Goal: Task Accomplishment & Management: Manage account settings

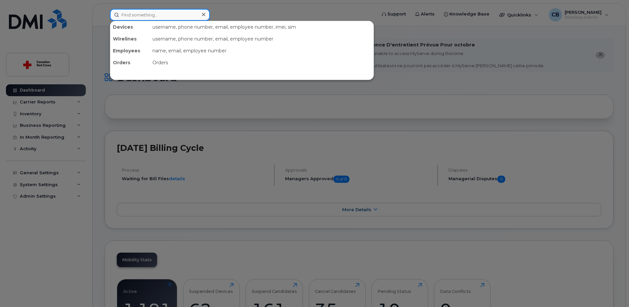
click at [168, 18] on input at bounding box center [160, 15] width 100 height 12
paste input "4313735899"
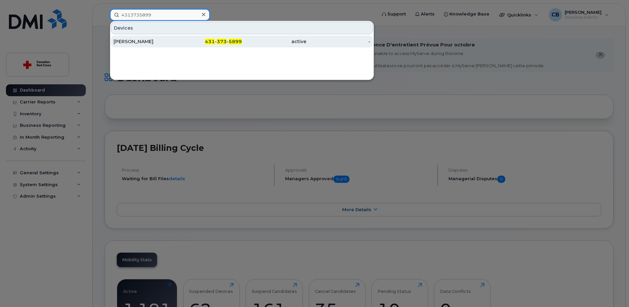
type input "4313735899"
click at [154, 43] on div "[PERSON_NAME]" at bounding box center [145, 41] width 64 height 7
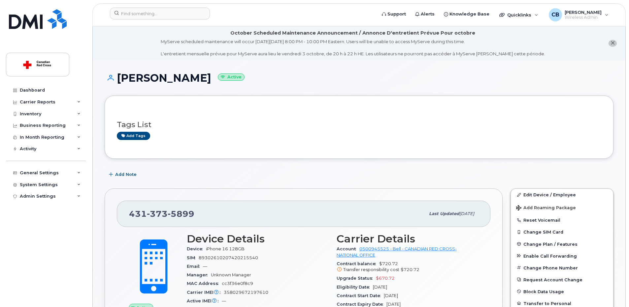
scroll to position [66, 0]
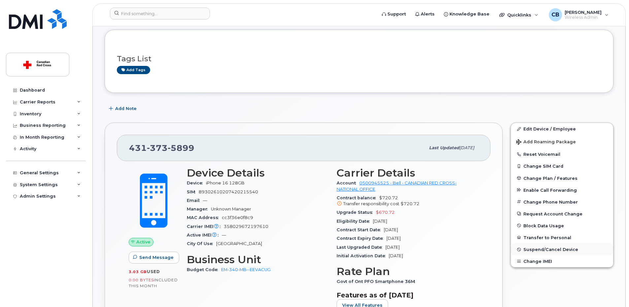
click at [537, 250] on span "Suspend/Cancel Device" at bounding box center [550, 249] width 55 height 5
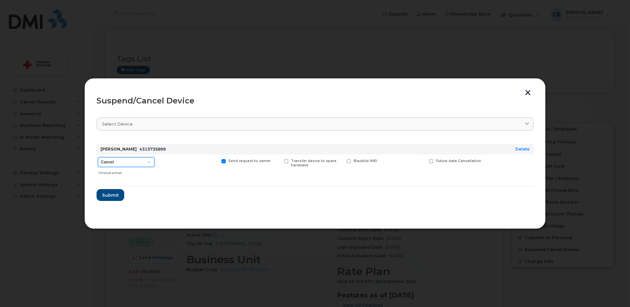
click at [147, 163] on select "Cancel Suspend - Extend Suspension Suspend - Reduced Rate Suspend - Full Rate S…" at bounding box center [126, 162] width 57 height 10
select select "[object Object]"
click at [98, 157] on select "Cancel Suspend - Extend Suspension Suspend - Reduced Rate Suspend - Full Rate S…" at bounding box center [126, 162] width 57 height 10
click at [112, 195] on span "Submit" at bounding box center [110, 195] width 16 height 6
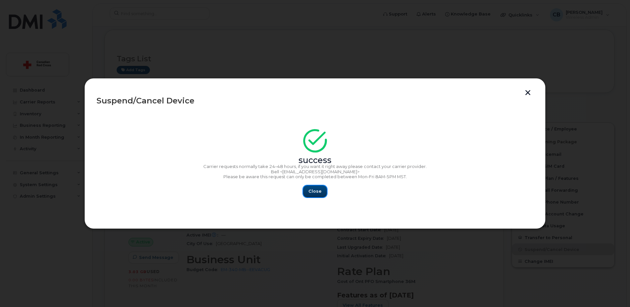
click at [321, 189] on button "Close" at bounding box center [315, 192] width 24 height 12
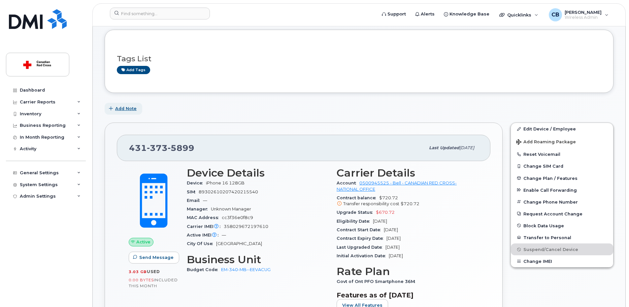
click at [128, 106] on span "Add Note" at bounding box center [125, 109] width 21 height 6
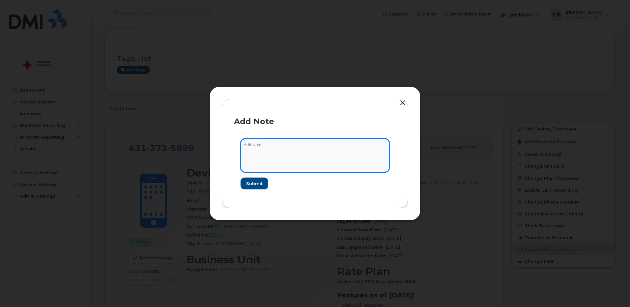
click at [276, 144] on textarea at bounding box center [315, 156] width 149 height 34
paste textarea "[URL][DOMAIN_NAME]"
paste textarea "[PERSON_NAME]"
type textarea "[URL][DOMAIN_NAME] Name is incorrect. [PERSON_NAME]"
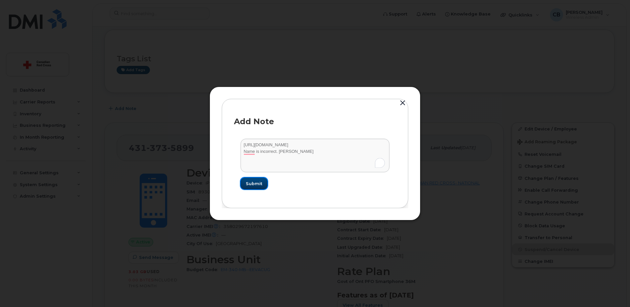
click at [252, 181] on span "Submit" at bounding box center [254, 184] width 16 height 6
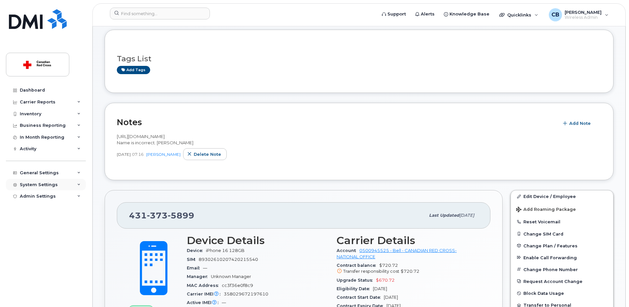
click at [48, 185] on div "System Settings" at bounding box center [39, 184] width 38 height 5
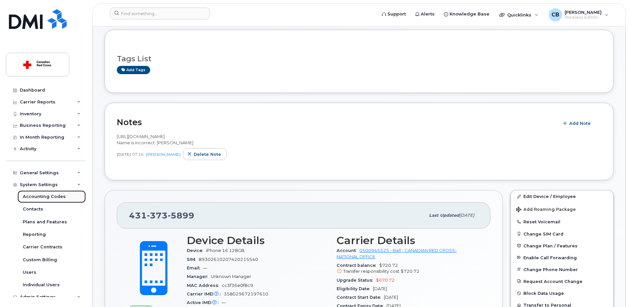
click at [47, 197] on div "Accounting Codes" at bounding box center [44, 197] width 43 height 6
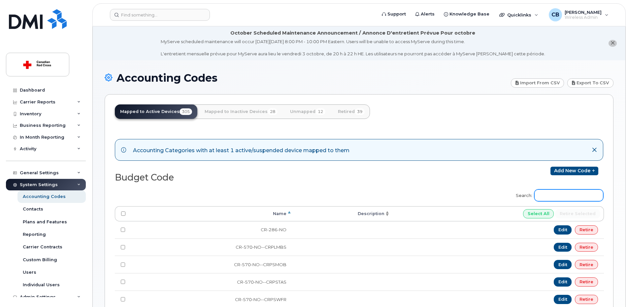
click at [553, 195] on input "Search:" at bounding box center [568, 196] width 69 height 12
paste input "RS-551-NS-EAFPSCM"
drag, startPoint x: 571, startPoint y: 194, endPoint x: 528, endPoint y: 196, distance: 43.2
click at [528, 196] on label "Search: RS-55" at bounding box center [557, 194] width 92 height 18
paste input "5-NS-EAFPSCM"
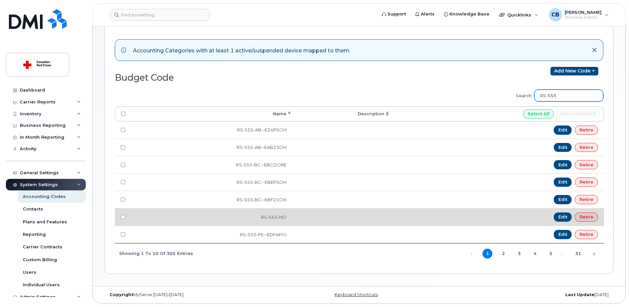
scroll to position [1, 0]
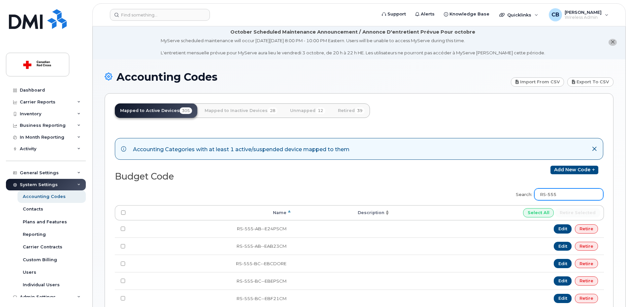
click at [567, 196] on input "RS-555" at bounding box center [568, 195] width 69 height 12
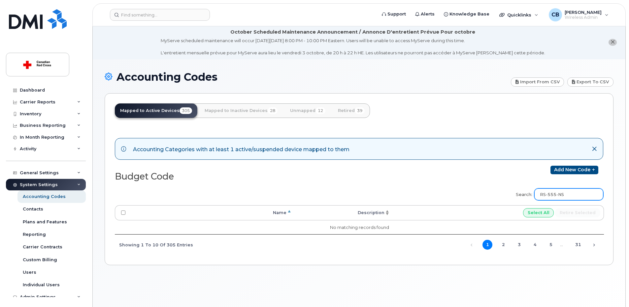
type input "RS-555-NS"
